Goal: Task Accomplishment & Management: Manage account settings

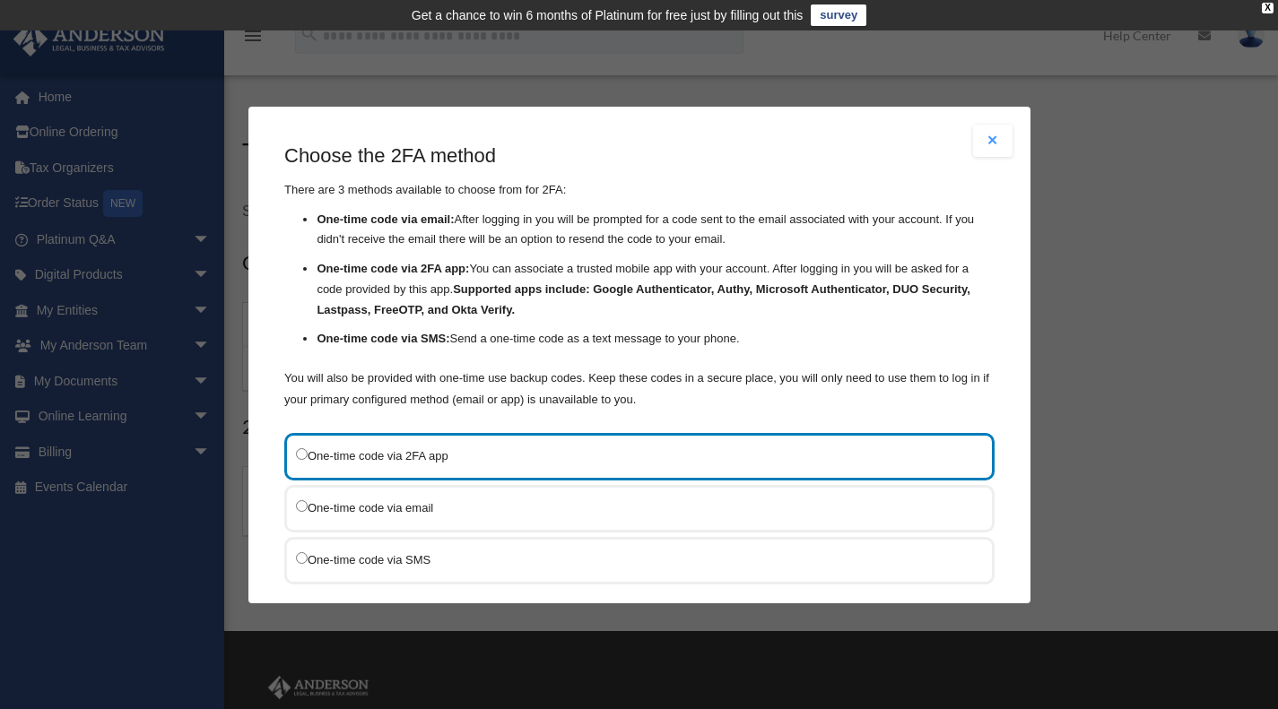
click at [393, 558] on label "One-time code via SMS" at bounding box center [630, 559] width 669 height 22
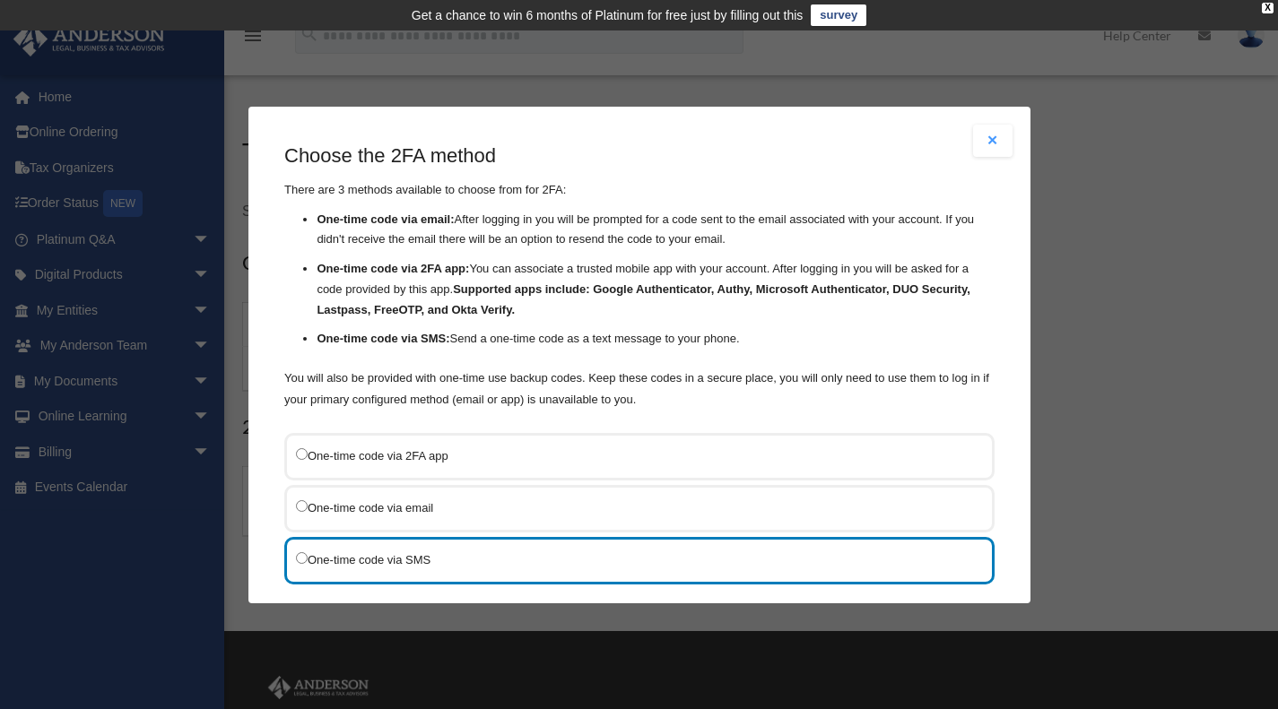
click at [634, 564] on label "One-time code via SMS" at bounding box center [630, 559] width 669 height 22
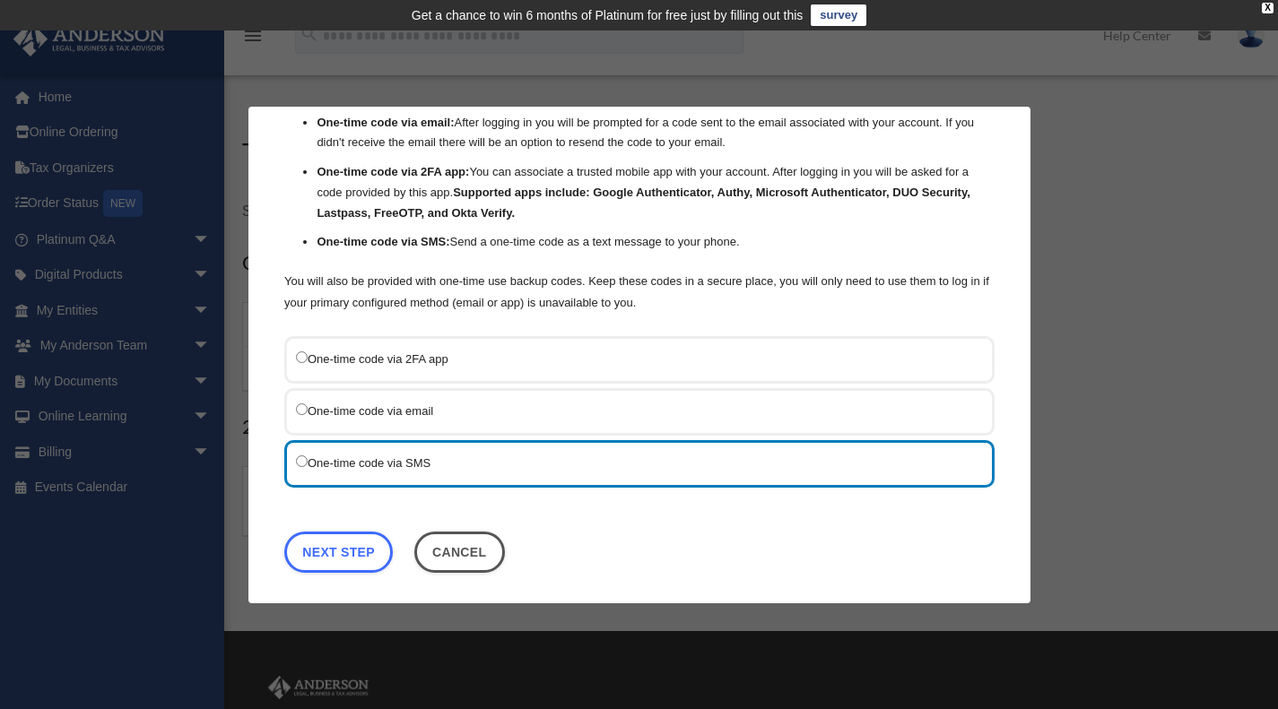
scroll to position [102, 0]
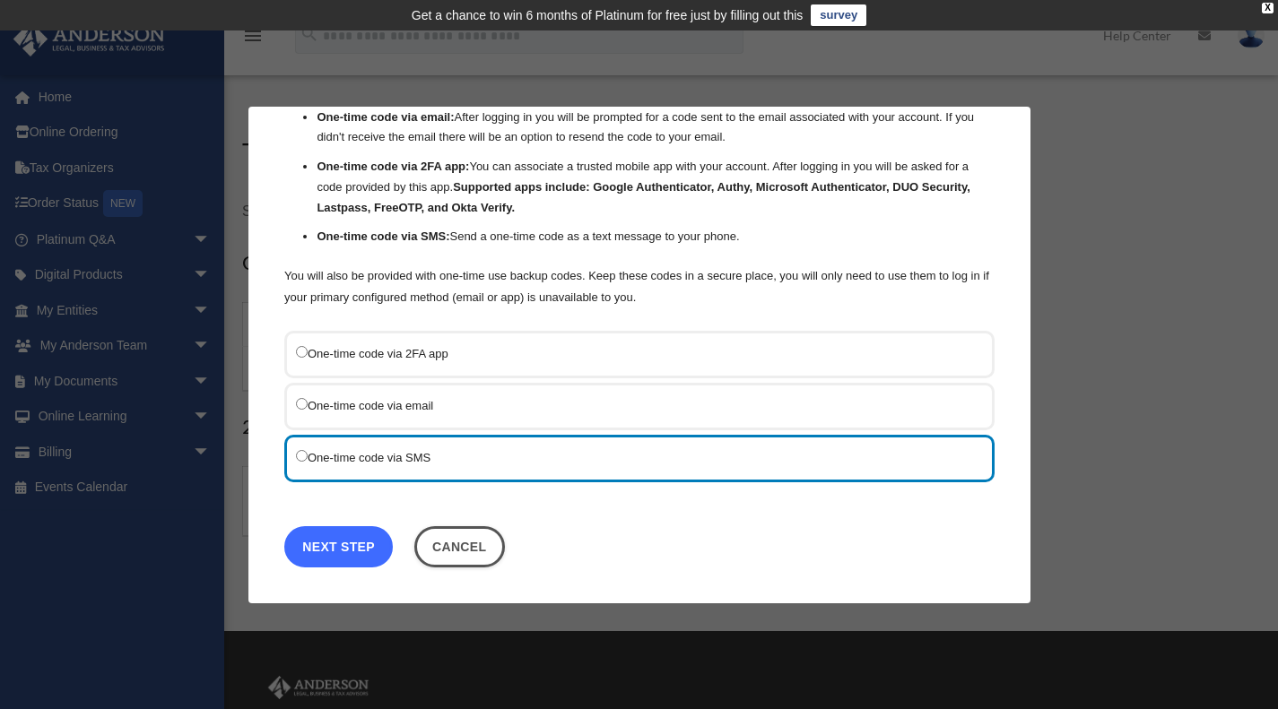
click at [316, 543] on link "Next Step" at bounding box center [338, 545] width 108 height 41
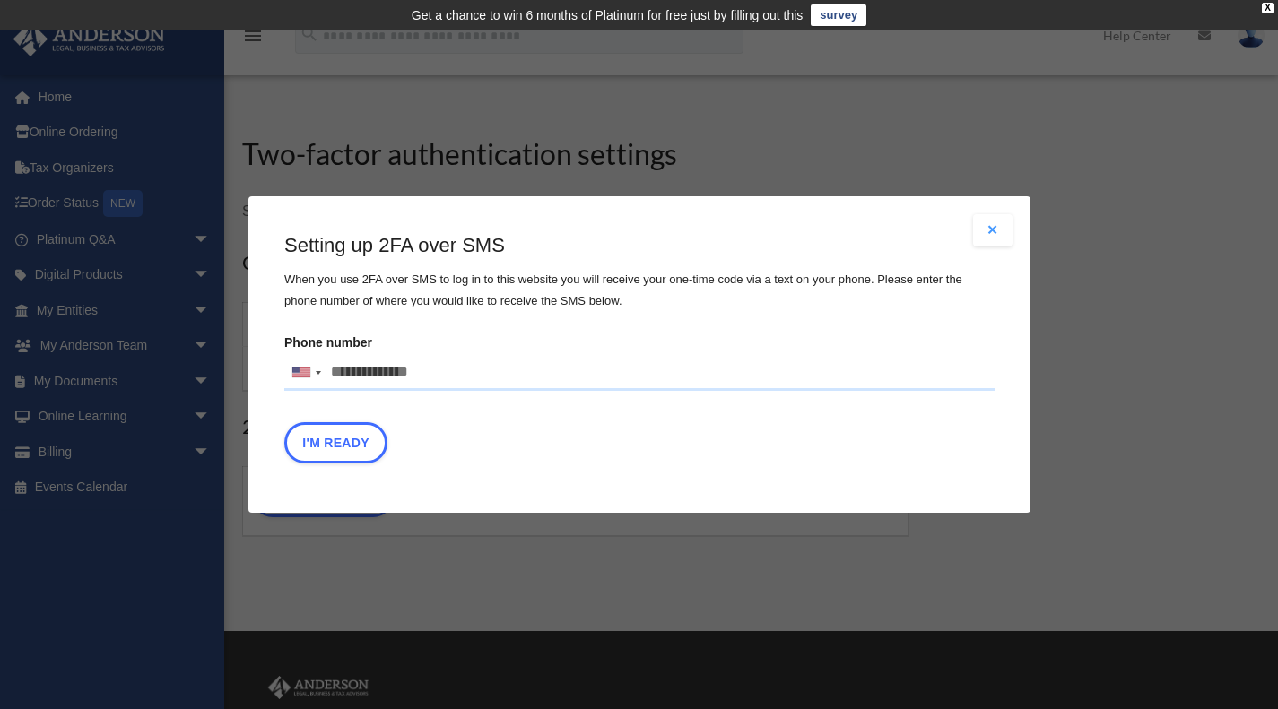
click at [429, 371] on input "Phone number United States +1 United Kingdom +44 Afghanistan (‫افغانستان‬‎) +93…" at bounding box center [639, 373] width 710 height 36
type input "**********"
click at [340, 448] on button "I'm Ready" at bounding box center [335, 442] width 103 height 41
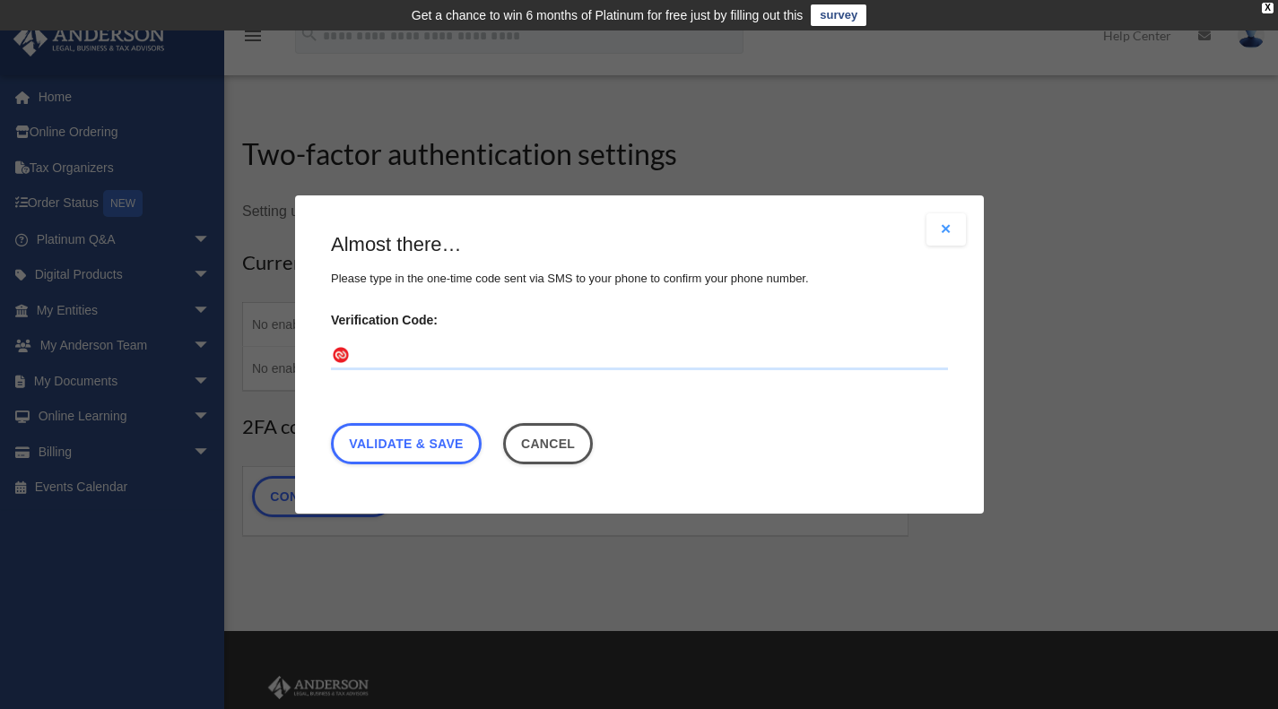
click at [394, 359] on input "Verification Code:" at bounding box center [639, 356] width 617 height 29
type input "******"
click at [404, 438] on link "Validate & Save" at bounding box center [406, 443] width 151 height 41
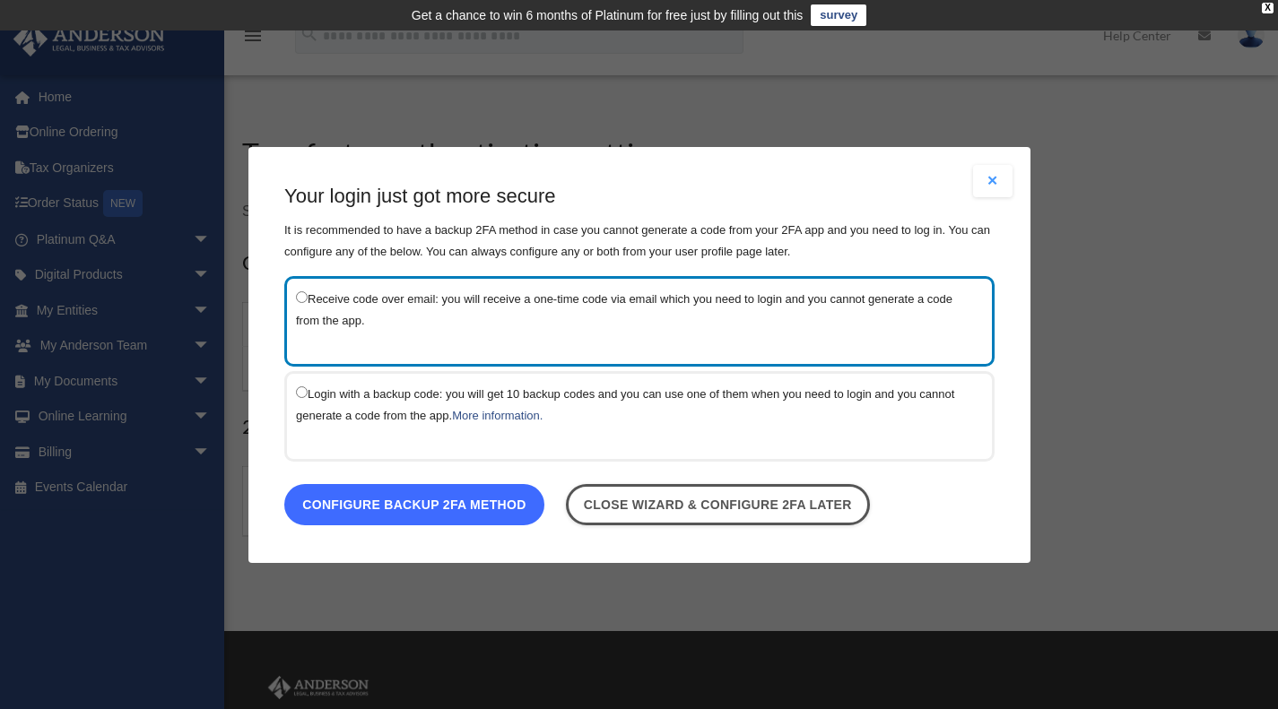
click at [353, 502] on link "Configure backup 2FA method" at bounding box center [414, 503] width 260 height 41
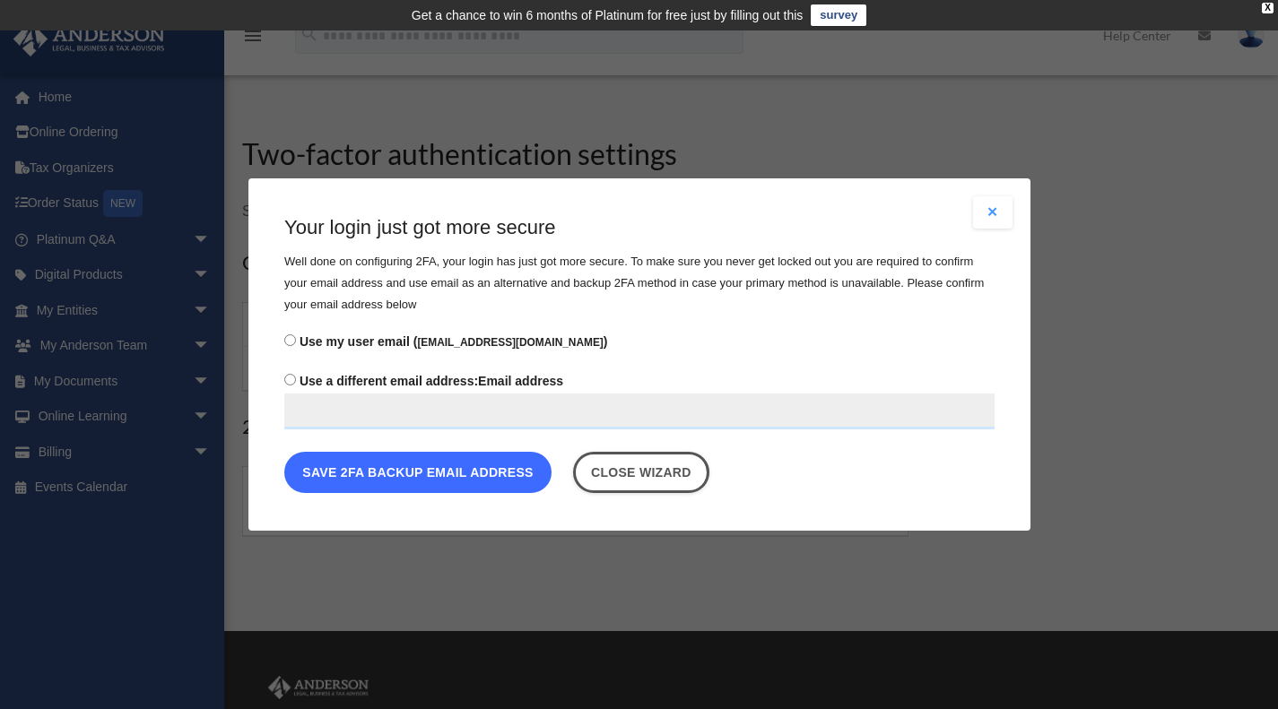
click at [350, 489] on button "Save 2FA backup email address" at bounding box center [417, 472] width 267 height 41
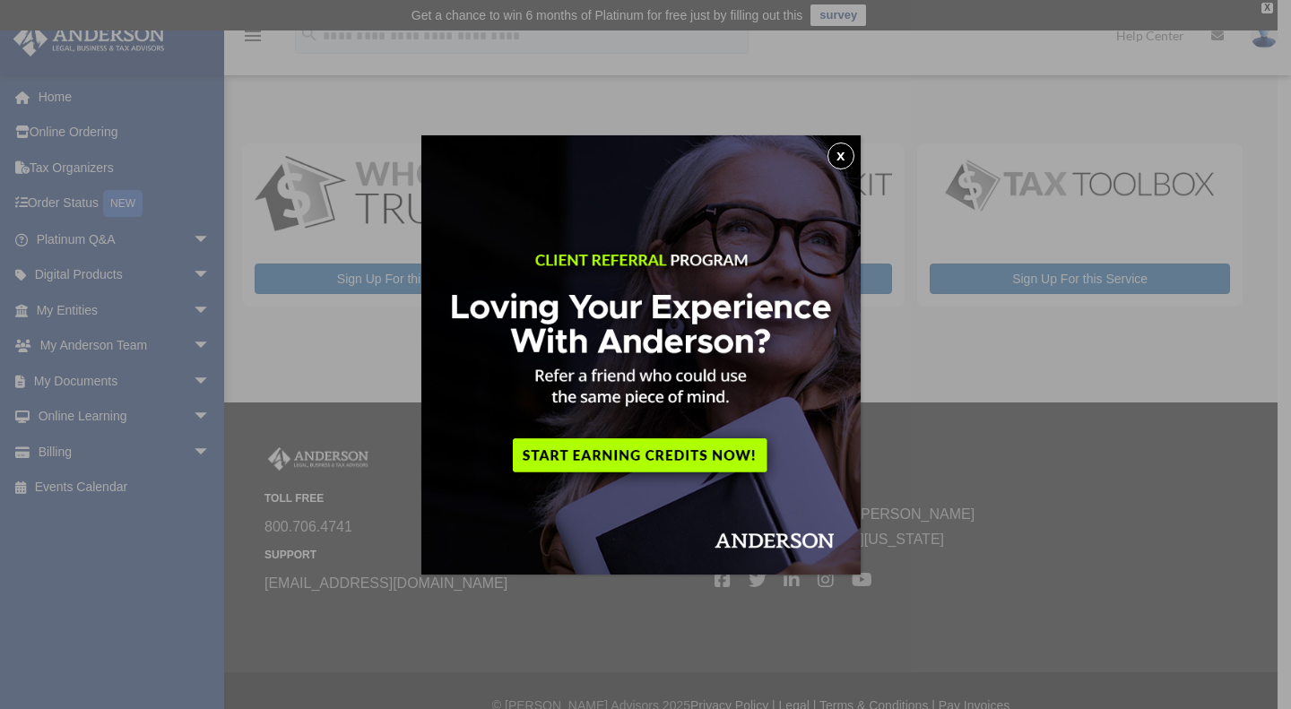
click at [847, 165] on button "x" at bounding box center [840, 156] width 27 height 27
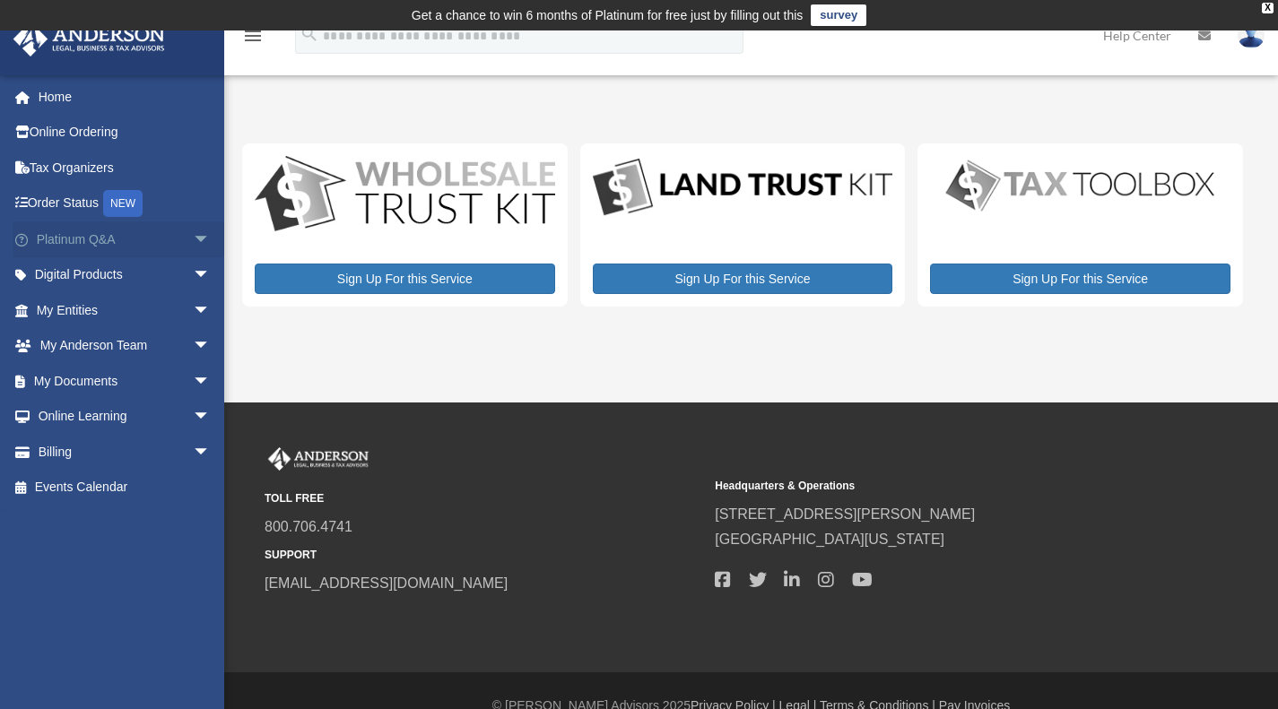
click at [74, 238] on link "Platinum Q&A arrow_drop_down" at bounding box center [125, 239] width 225 height 36
click at [193, 247] on span "arrow_drop_down" at bounding box center [211, 239] width 36 height 37
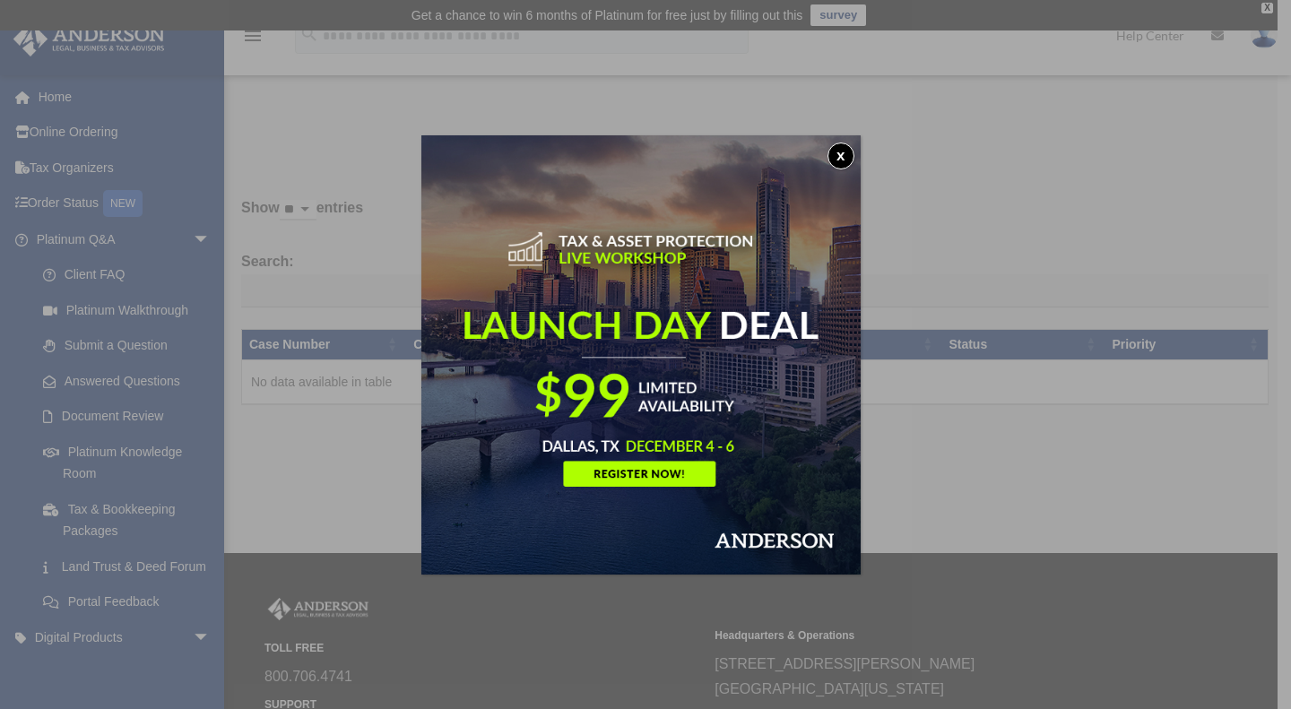
click at [104, 469] on div "x" at bounding box center [645, 354] width 1291 height 709
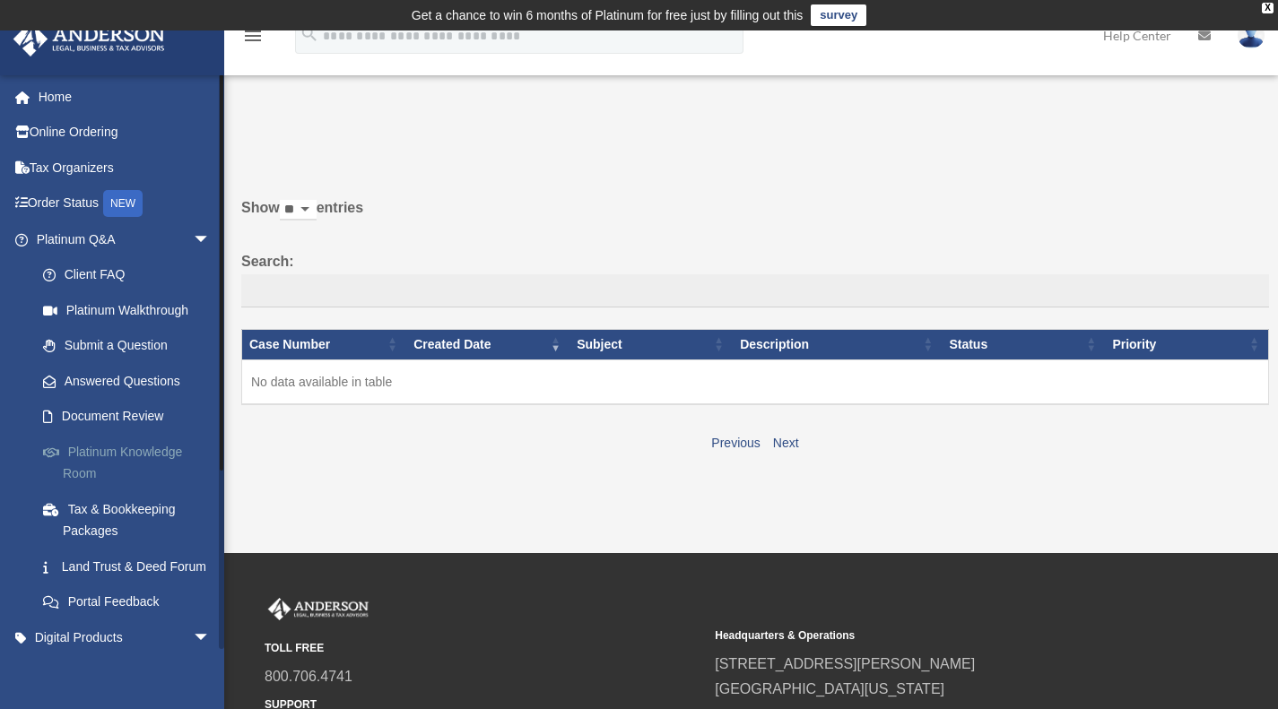
click at [96, 462] on link "Platinum Knowledge Room" at bounding box center [131, 462] width 212 height 57
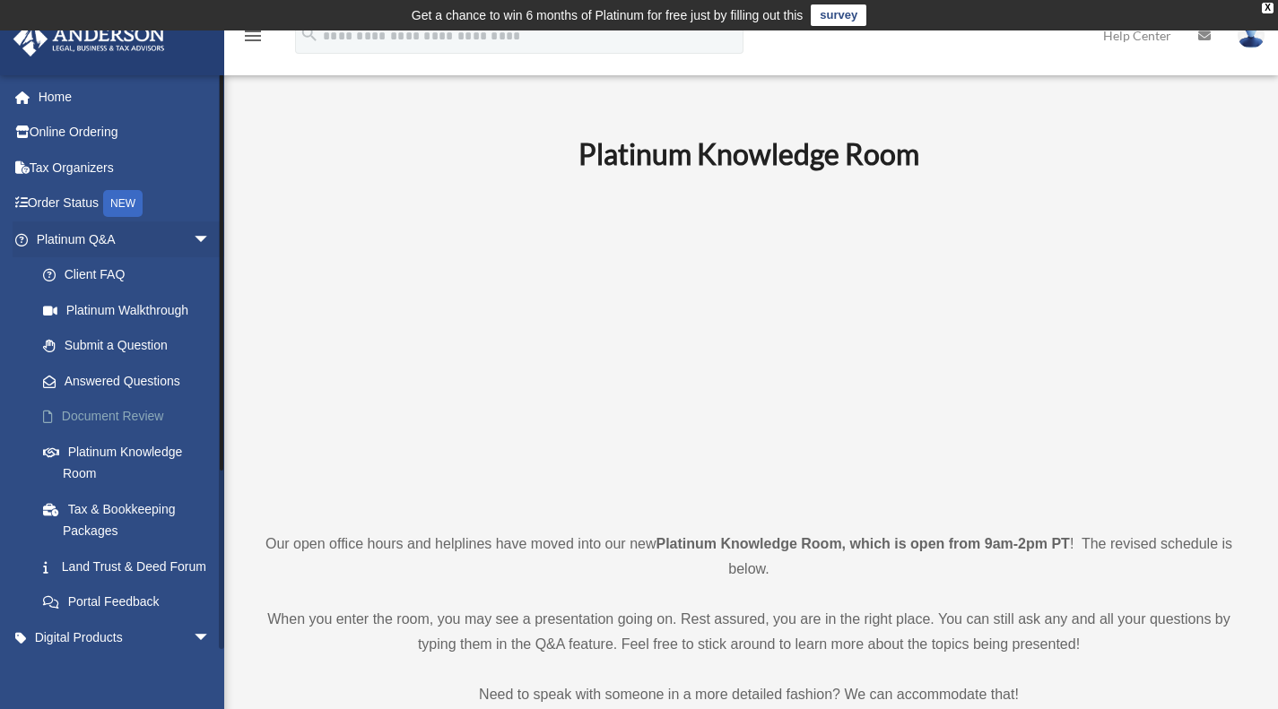
click at [147, 418] on link "Document Review" at bounding box center [131, 417] width 212 height 36
click at [142, 414] on link "Document Review" at bounding box center [131, 417] width 212 height 36
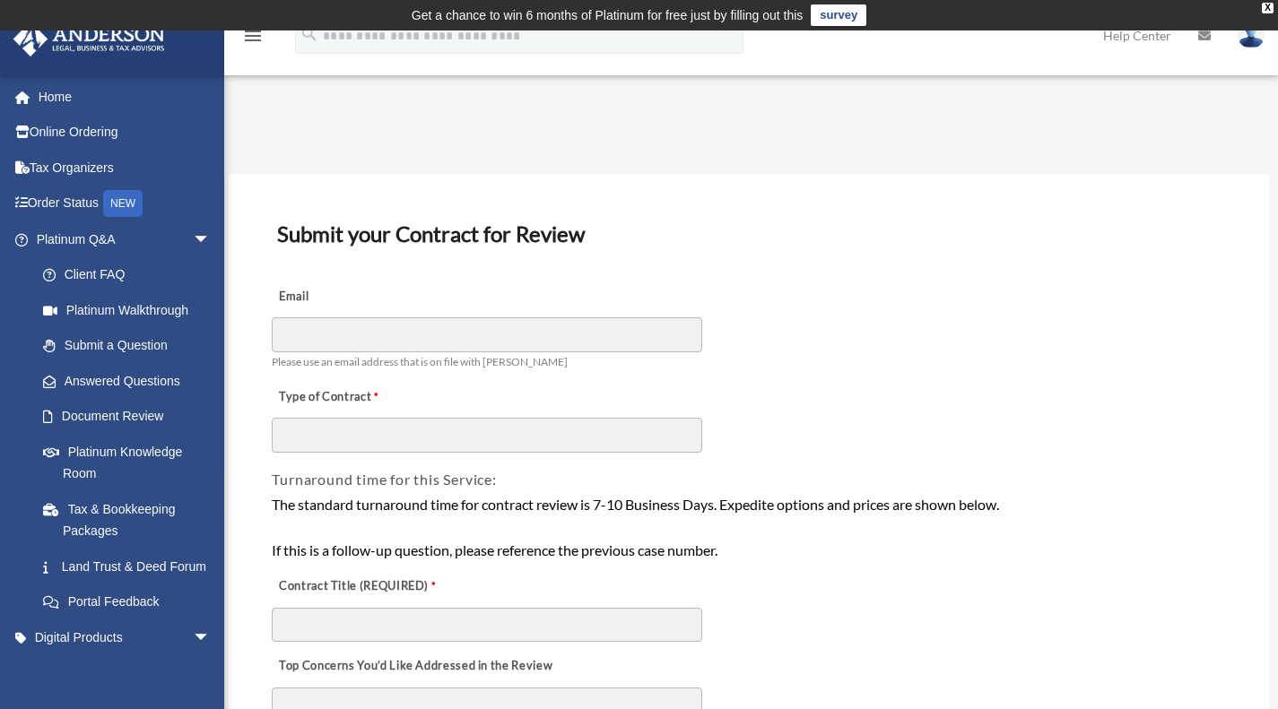
click at [142, 414] on link "Document Review" at bounding box center [127, 417] width 204 height 36
